Goal: Find specific page/section

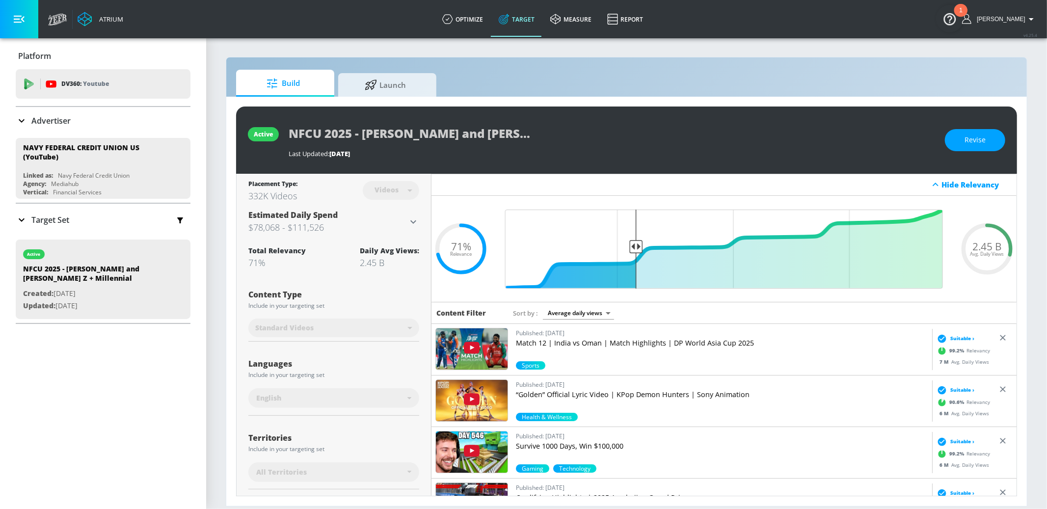
drag, startPoint x: 63, startPoint y: 280, endPoint x: 2, endPoint y: 242, distance: 71.7
click at [2, 242] on div "Platform DV360: Youtube DV360: Youtube Advertiser Sort By A-Z asc ​ Add Account…" at bounding box center [103, 183] width 206 height 290
click at [717, 78] on div "Build Launch" at bounding box center [626, 83] width 781 height 27
